Goal: Navigation & Orientation: Understand site structure

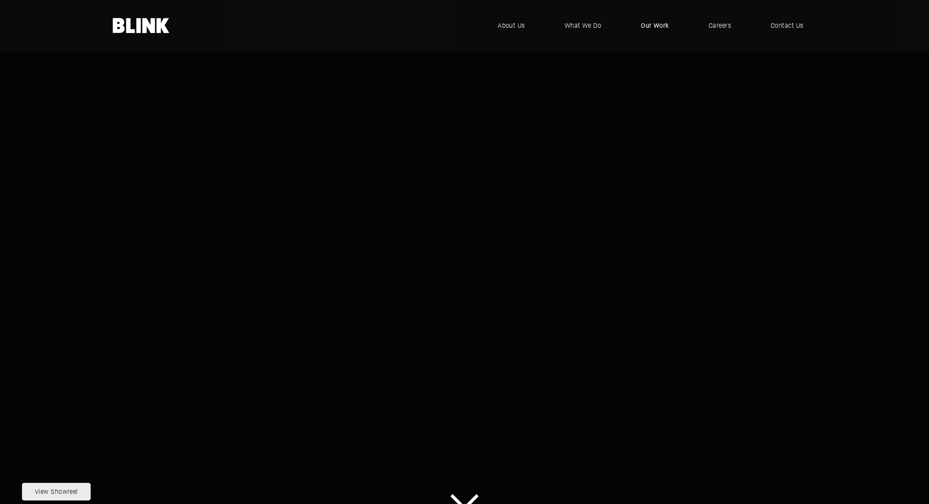
click at [654, 23] on span "Our Work" at bounding box center [655, 26] width 28 height 10
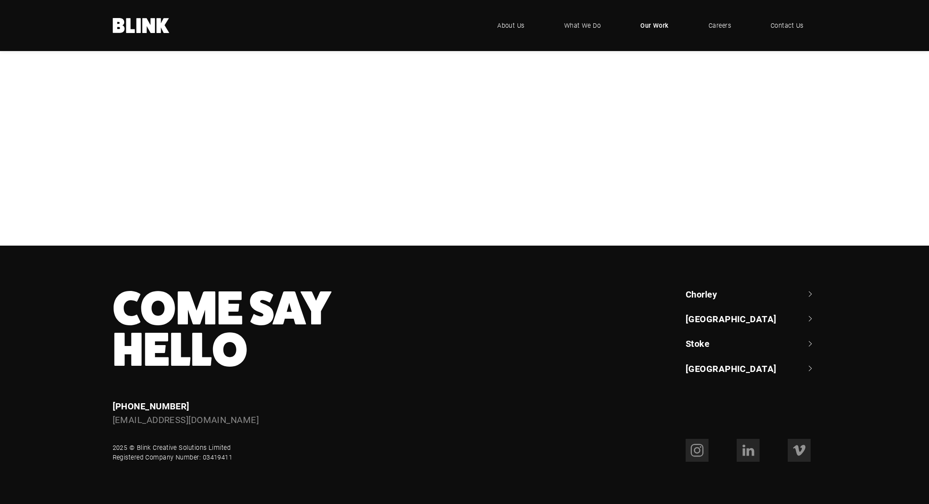
click at [0, 0] on div "Cottage Delight" at bounding box center [0, 0] width 0 height 0
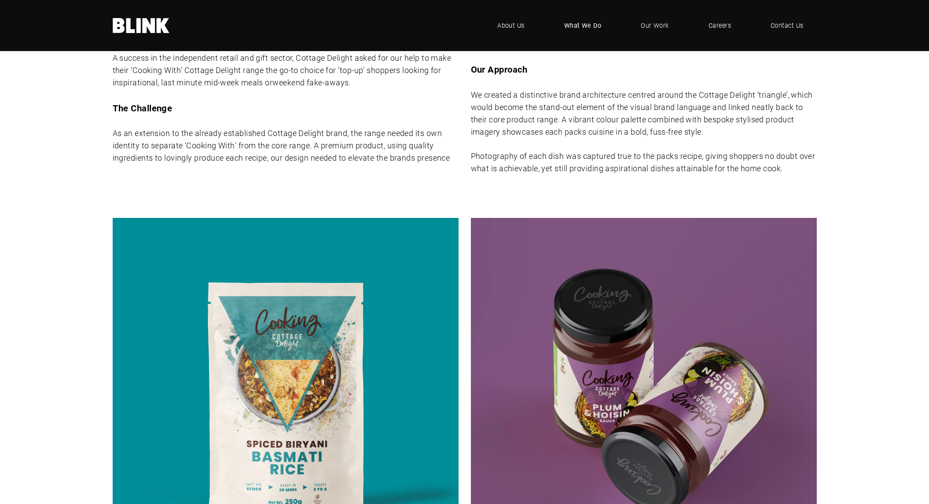
scroll to position [521, 0]
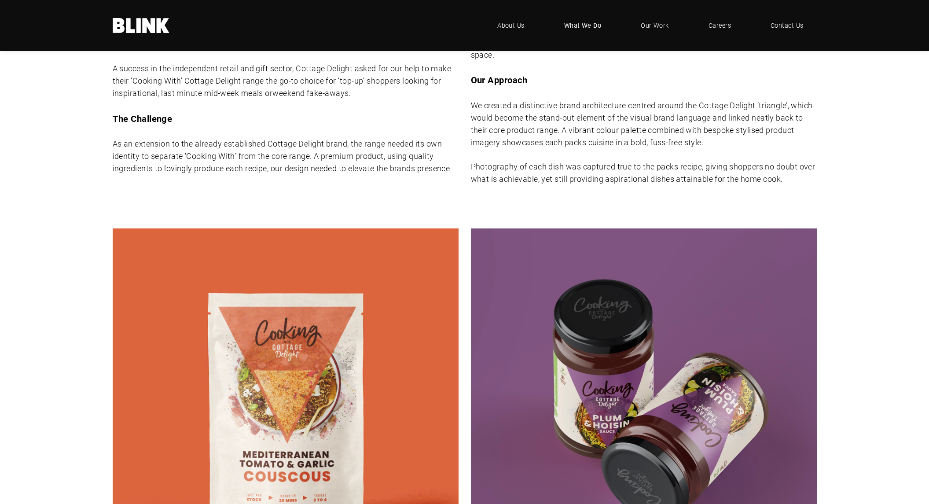
click at [580, 24] on span "What We Do" at bounding box center [582, 26] width 37 height 10
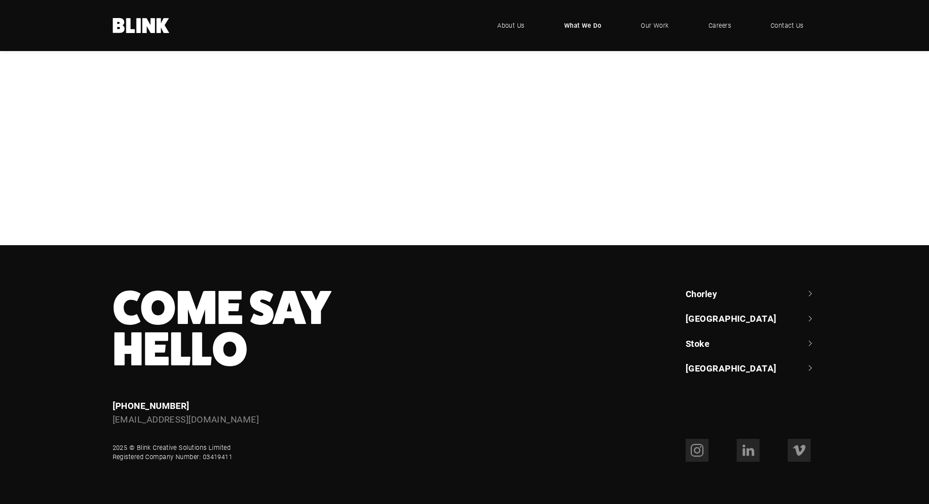
scroll to position [344, 0]
click at [0, 0] on div "Photography" at bounding box center [0, 0] width 0 height 0
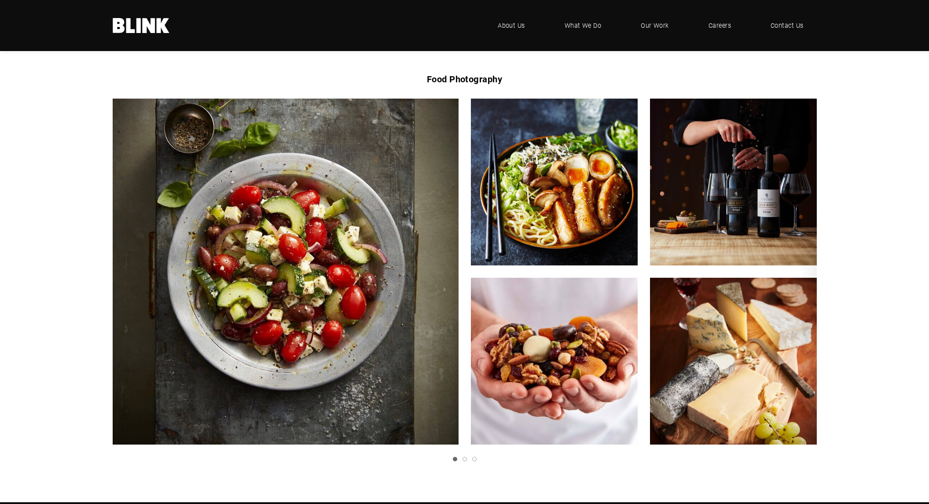
scroll to position [1477, 0]
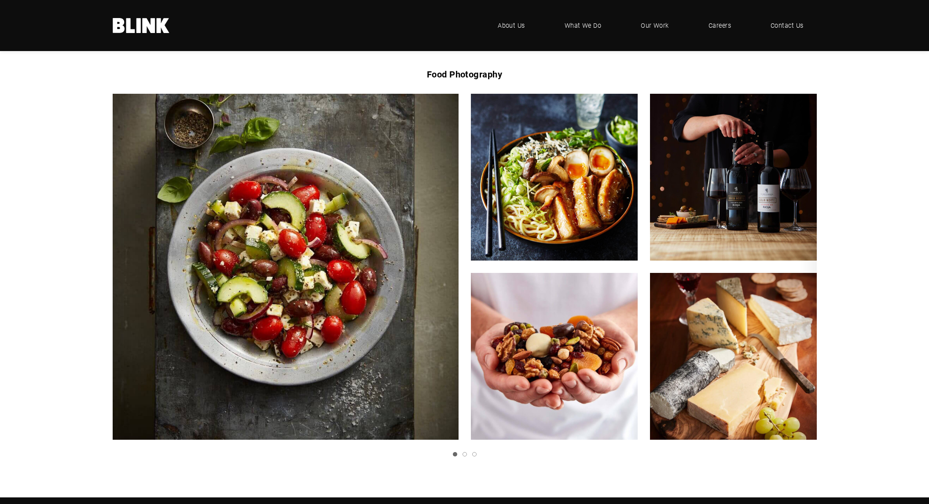
click at [0, 0] on icon "Next slide" at bounding box center [0, 0] width 0 height 0
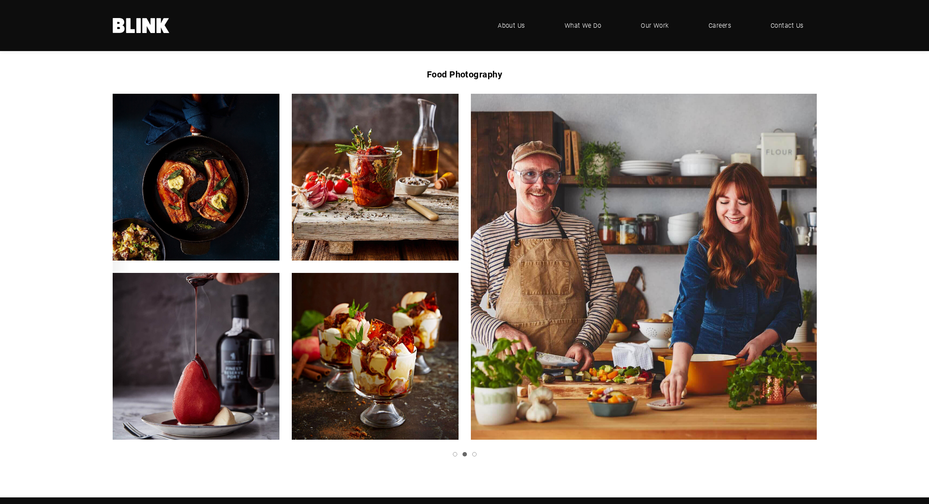
click at [0, 0] on link "Next slide" at bounding box center [0, 0] width 0 height 0
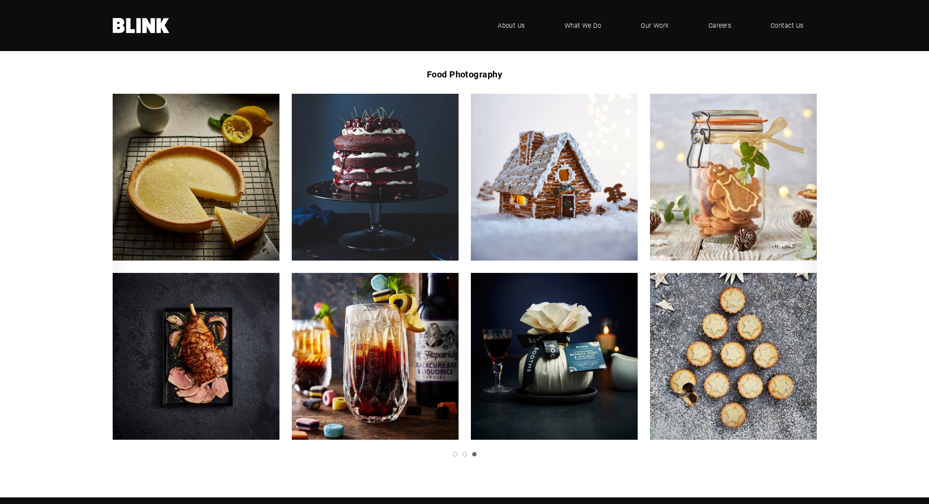
click at [0, 0] on link "Next slide" at bounding box center [0, 0] width 0 height 0
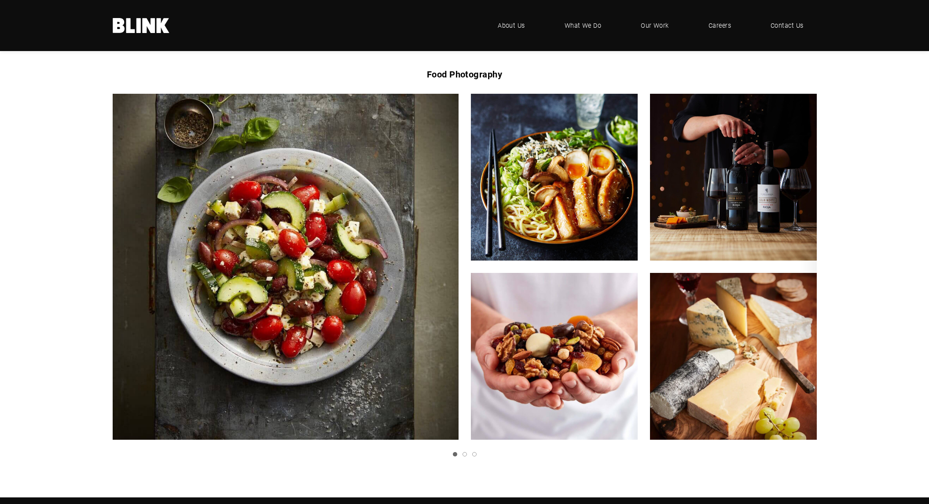
click at [0, 0] on link "Next slide" at bounding box center [0, 0] width 0 height 0
